Goal: Navigation & Orientation: Find specific page/section

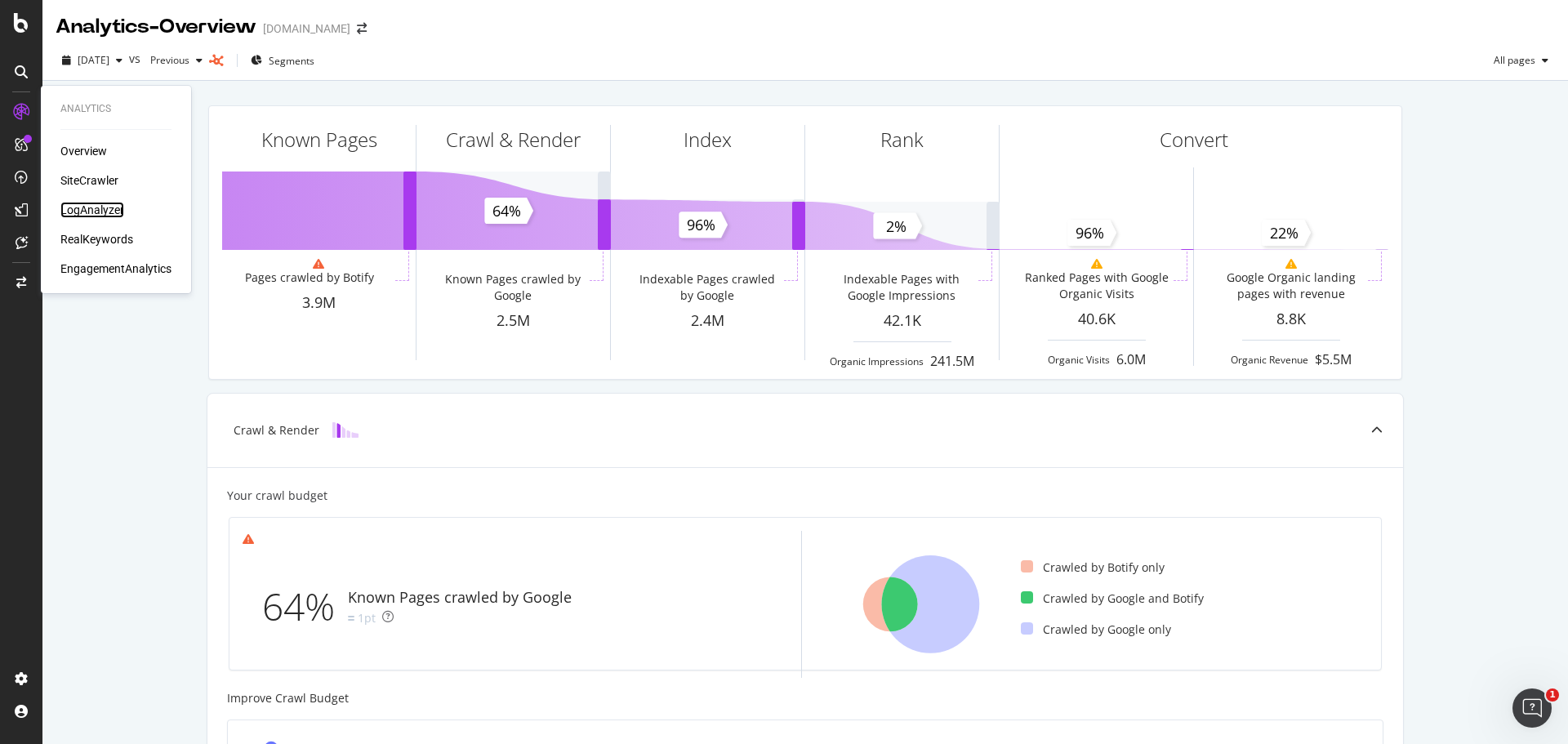
click at [72, 205] on div "LogAnalyzer" at bounding box center [92, 210] width 64 height 17
